Goal: Transaction & Acquisition: Subscribe to service/newsletter

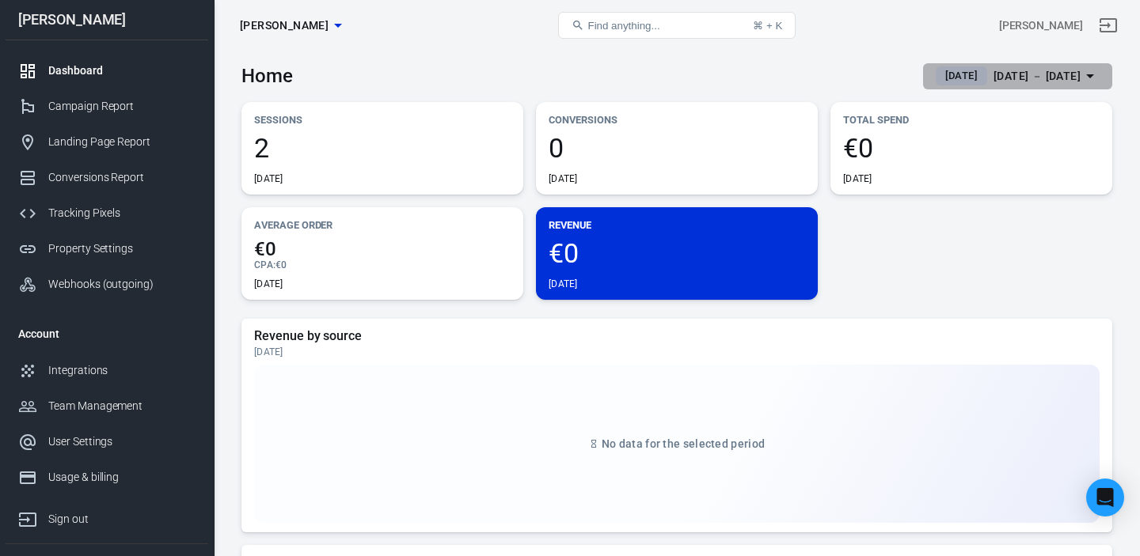
click at [1011, 75] on div "Sep 22 － Sep 22, 2025" at bounding box center [1036, 76] width 87 height 20
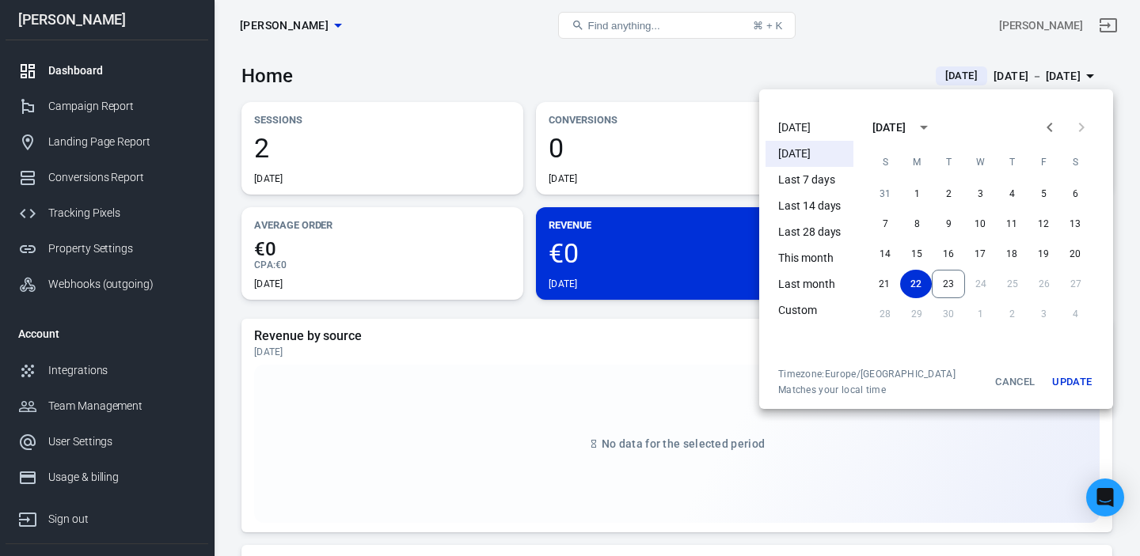
click at [824, 233] on li "Last 28 days" at bounding box center [809, 232] width 88 height 26
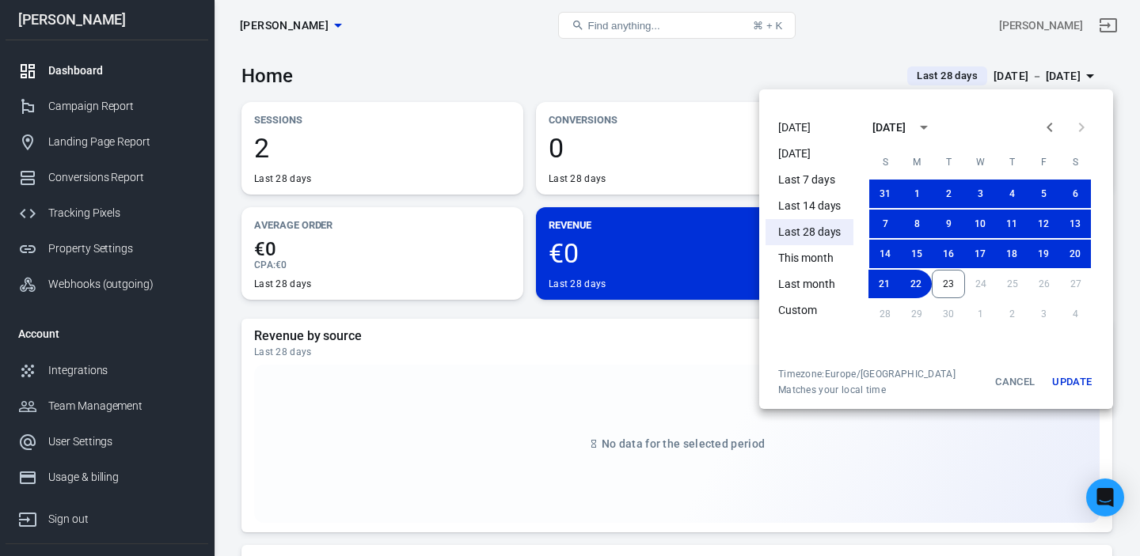
click at [633, 70] on div at bounding box center [570, 278] width 1140 height 556
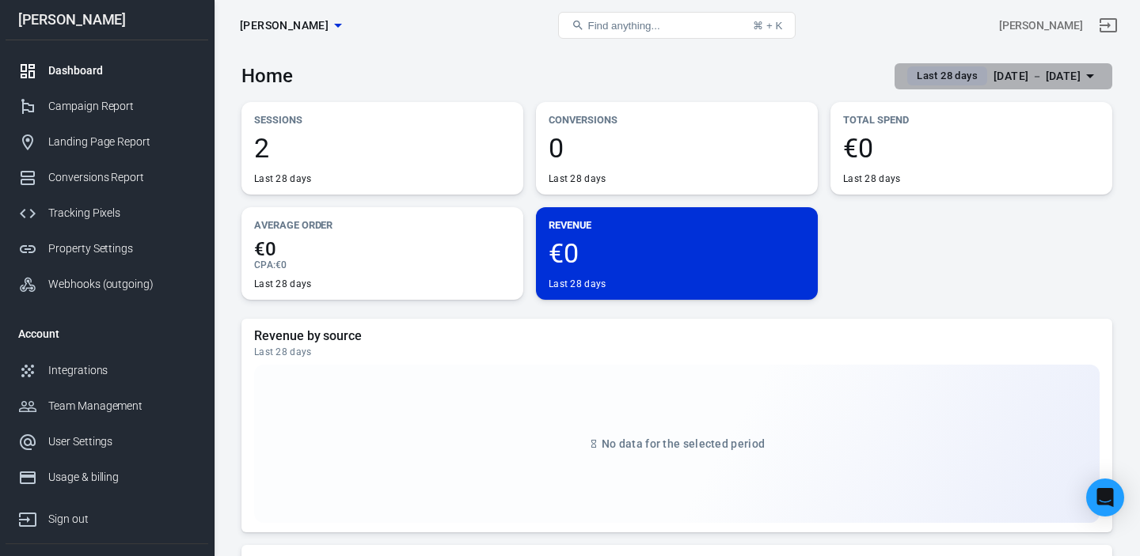
click at [1019, 82] on div "Aug 26 － Sep 22, 2025" at bounding box center [1036, 76] width 87 height 20
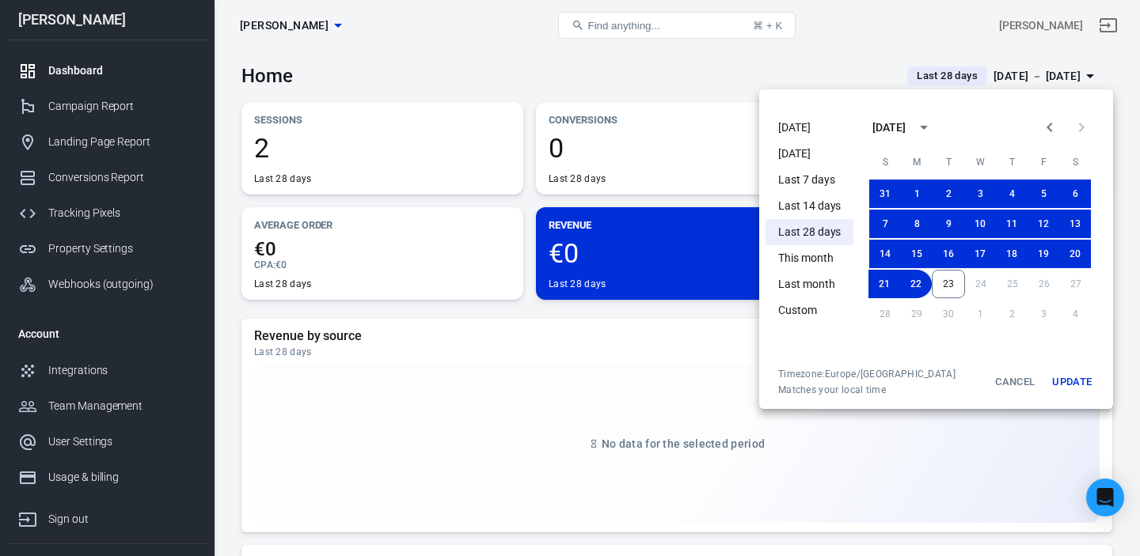
click at [805, 129] on li "[DATE]" at bounding box center [809, 128] width 88 height 26
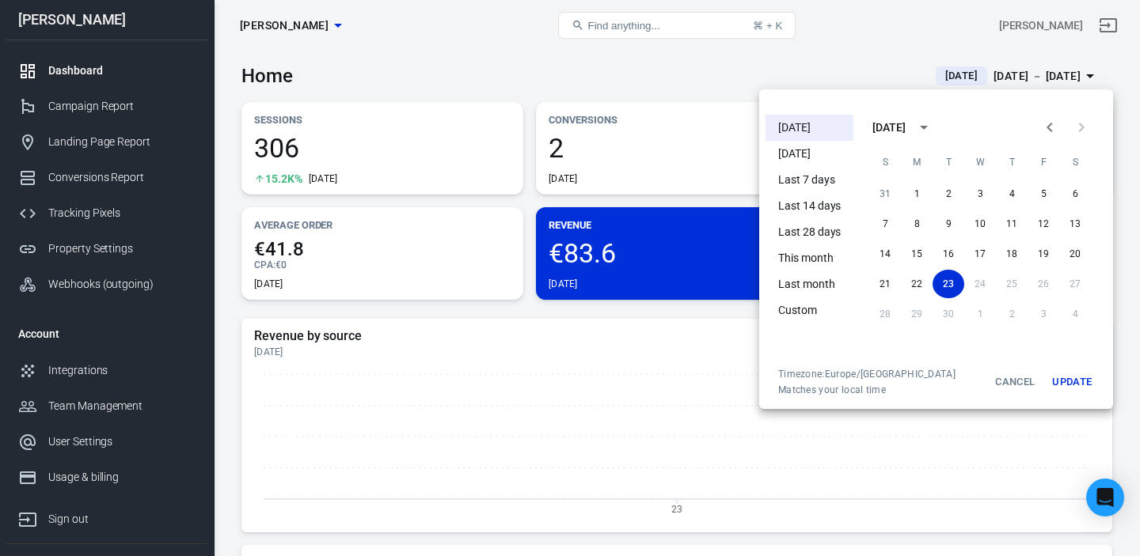
click at [636, 66] on div at bounding box center [570, 278] width 1140 height 556
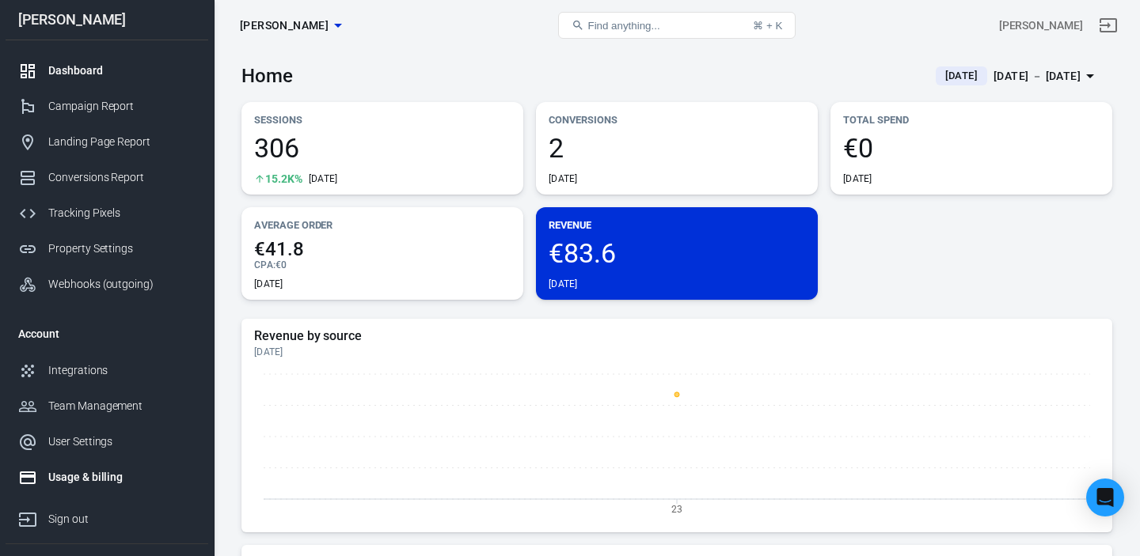
click at [89, 479] on div "Usage & billing" at bounding box center [121, 477] width 147 height 17
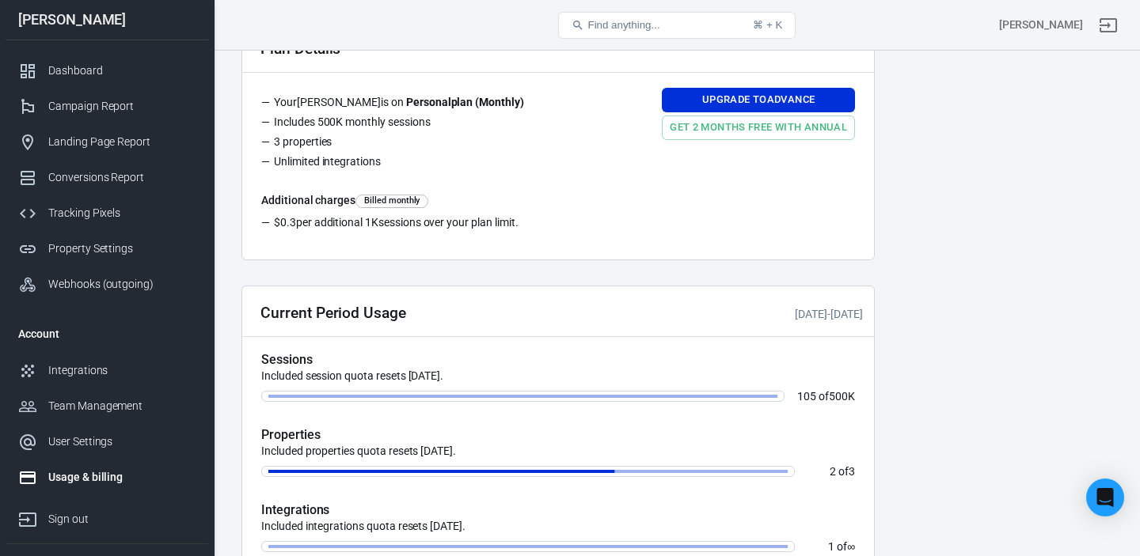
scroll to position [172, 0]
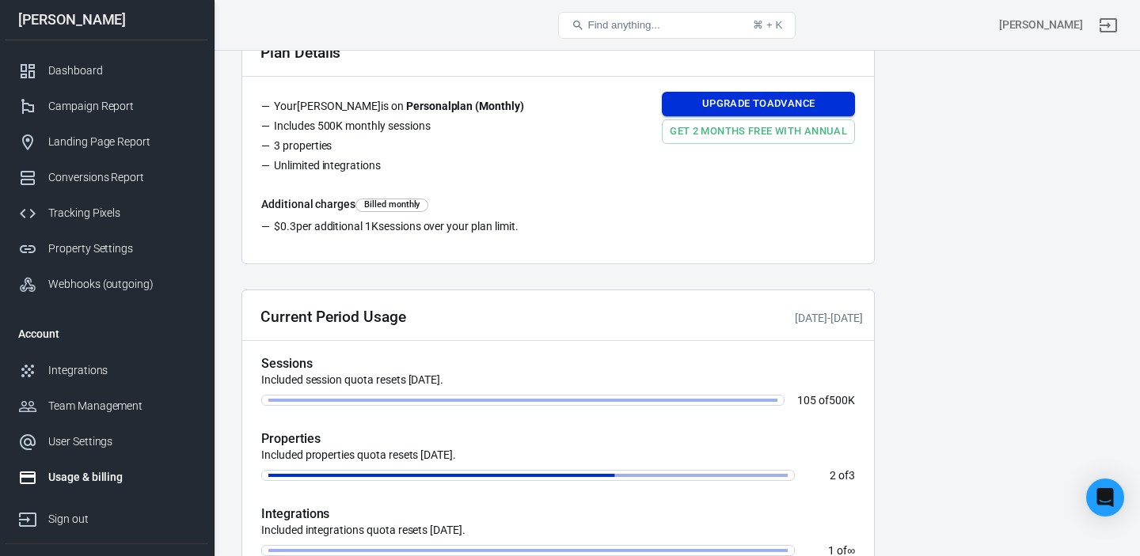
click at [739, 113] on link "Upgrade to Advance" at bounding box center [758, 104] width 193 height 25
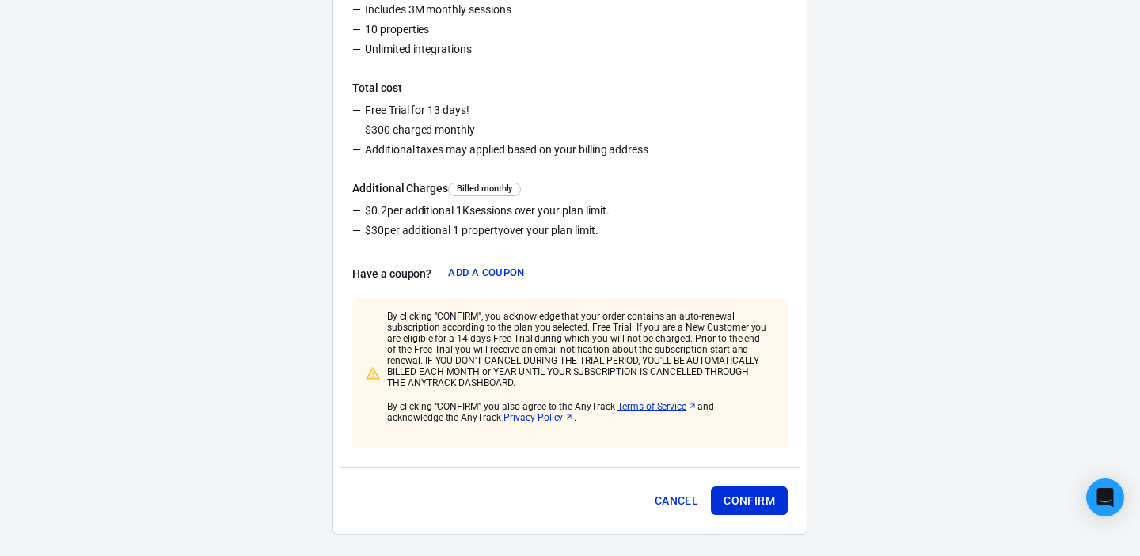
scroll to position [324, 0]
click at [676, 487] on button "Cancel" at bounding box center [676, 499] width 56 height 29
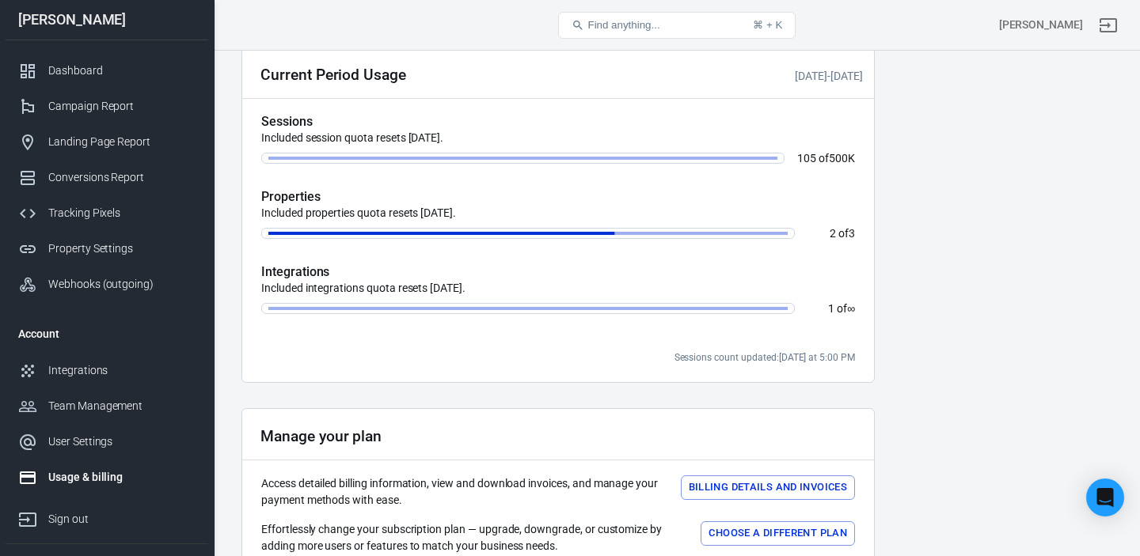
scroll to position [549, 0]
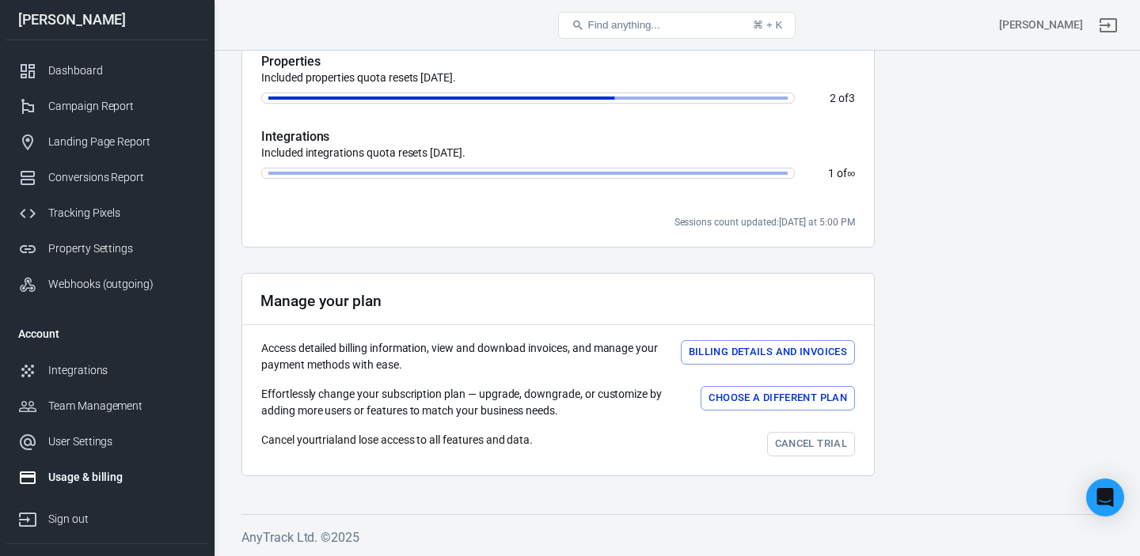
click at [776, 400] on button "Choose a different plan" at bounding box center [777, 398] width 154 height 25
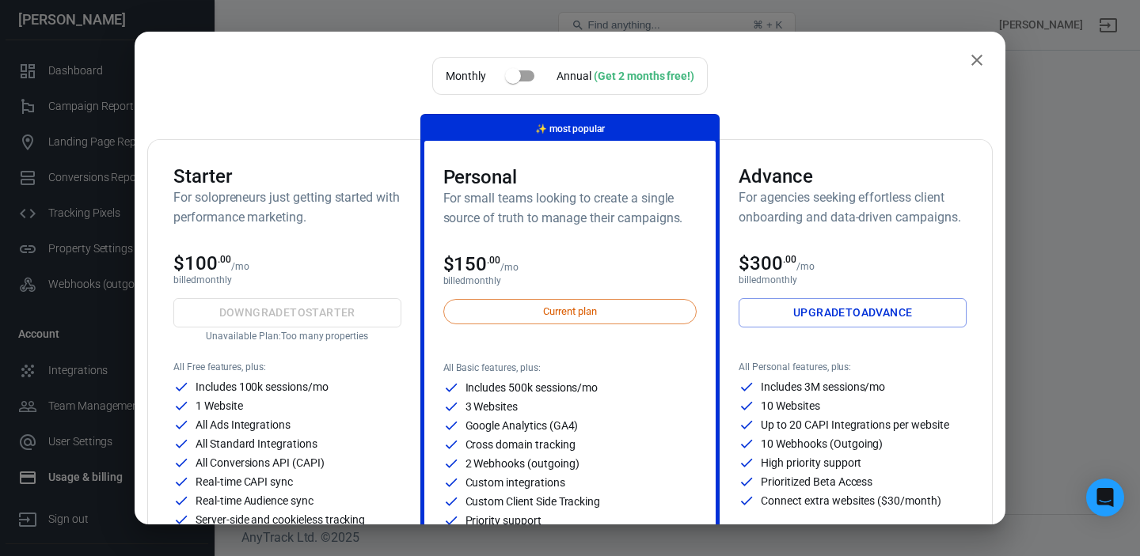
click at [977, 63] on icon "close" at bounding box center [976, 60] width 19 height 19
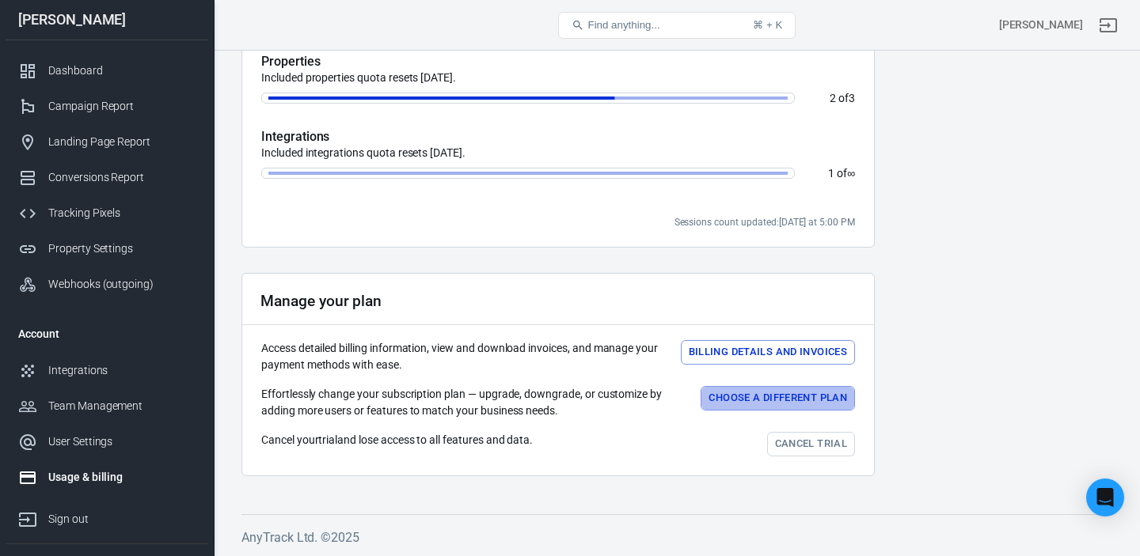
click at [799, 393] on button "Choose a different plan" at bounding box center [777, 398] width 154 height 25
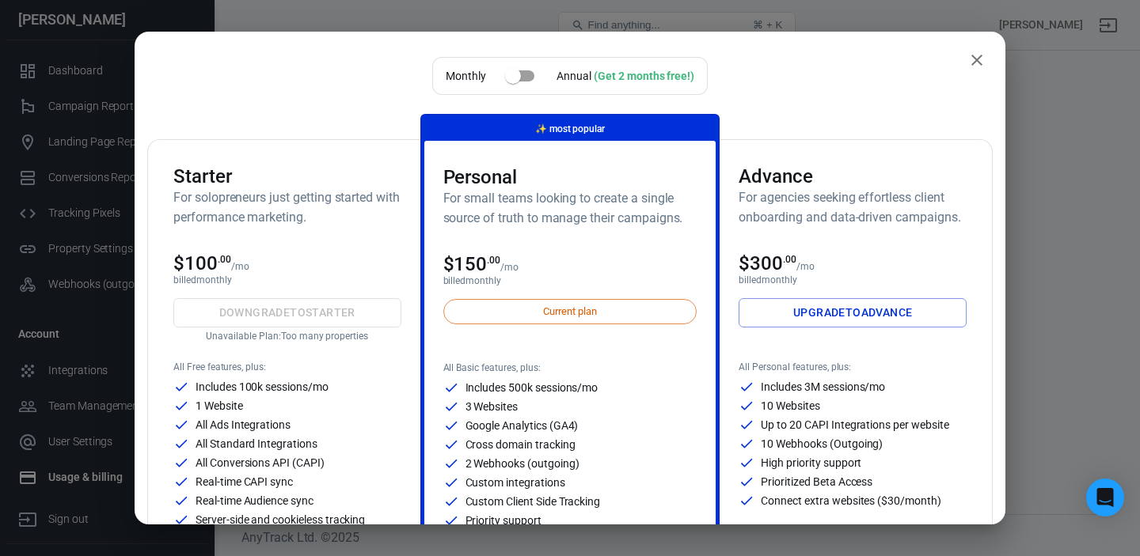
click at [981, 58] on icon "close" at bounding box center [976, 60] width 19 height 19
